Goal: Task Accomplishment & Management: Use online tool/utility

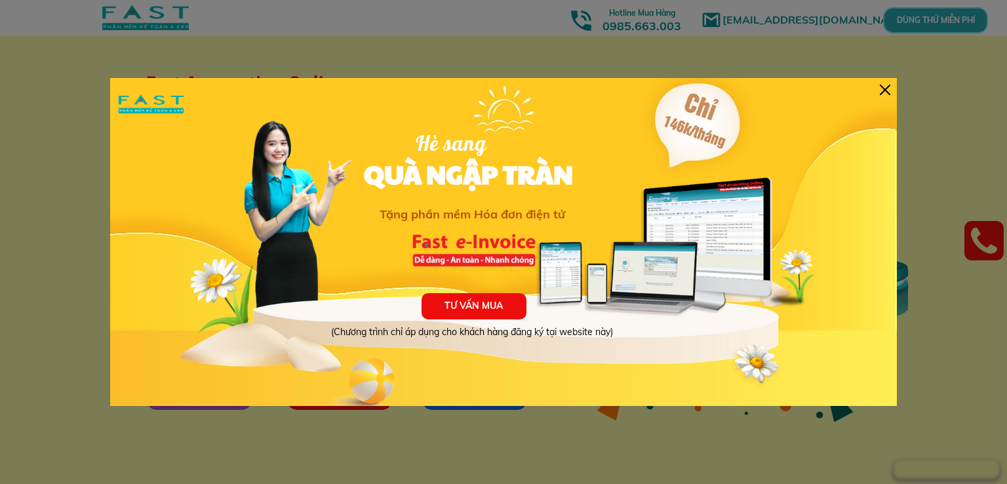
click at [883, 93] on div at bounding box center [885, 90] width 10 height 10
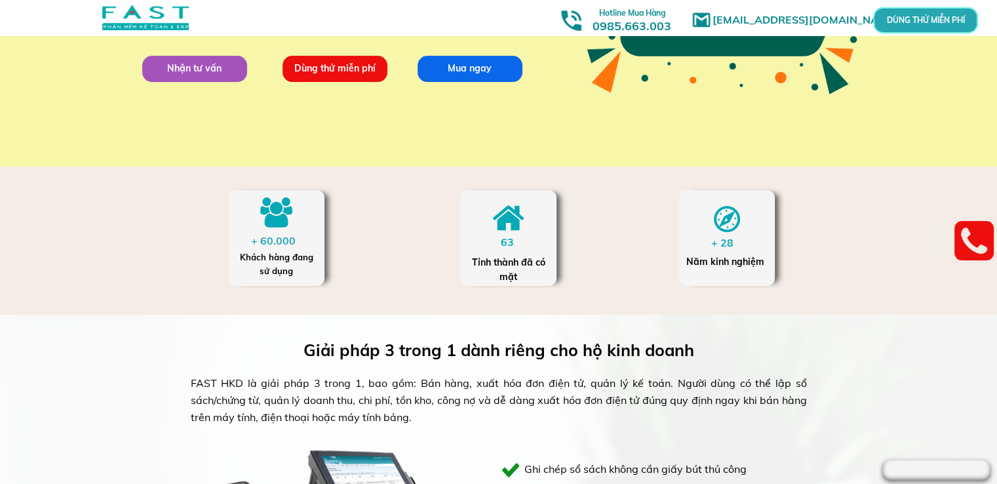
scroll to position [590, 0]
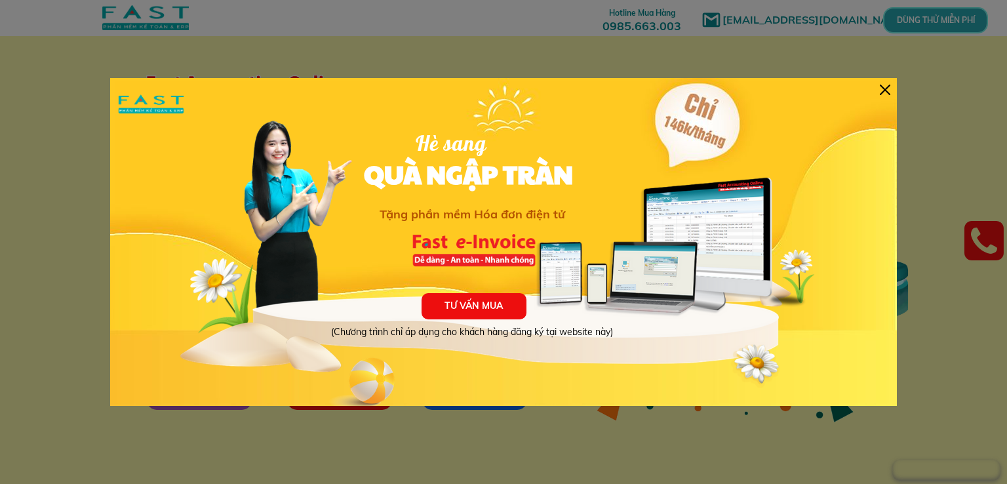
click at [883, 92] on div at bounding box center [885, 90] width 10 height 10
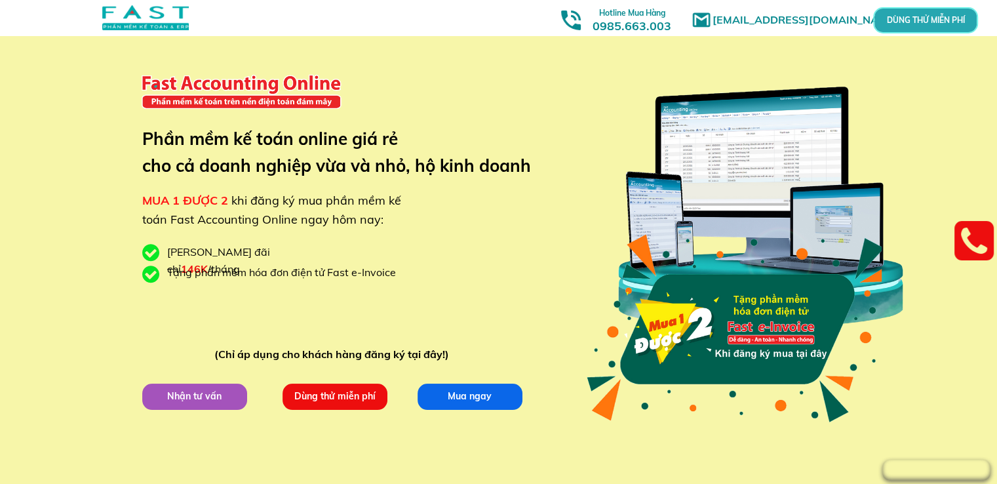
click at [939, 14] on p "DÙNG THỬ MIỄN PHÍ" at bounding box center [925, 20] width 88 height 20
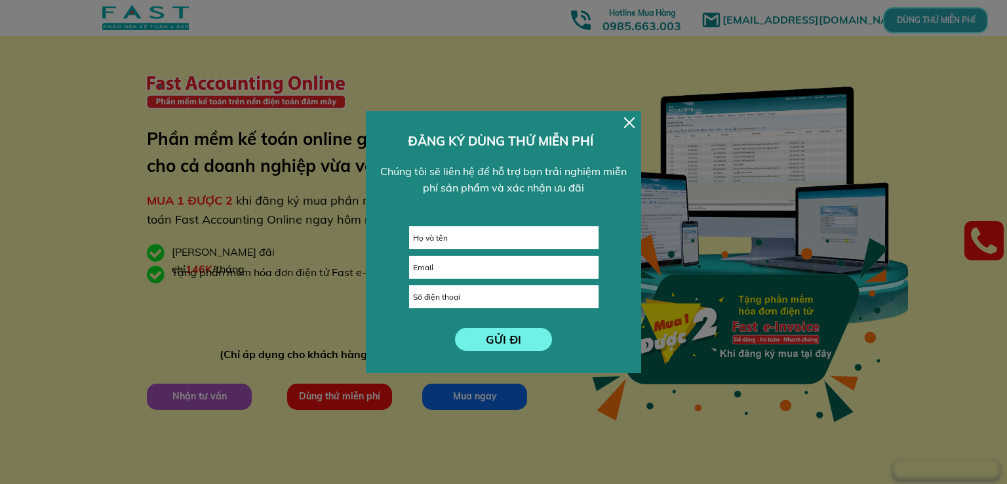
click at [632, 120] on div at bounding box center [629, 122] width 10 height 10
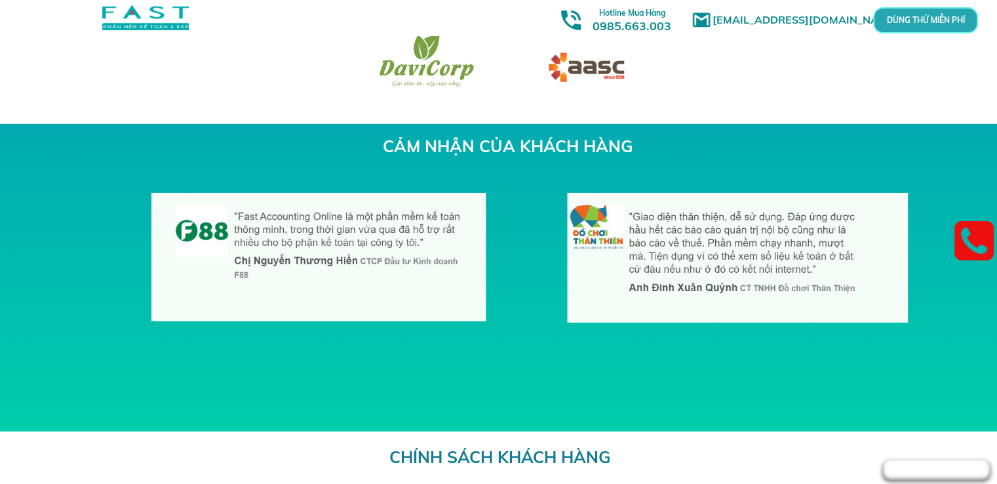
scroll to position [4457, 0]
